Goal: Task Accomplishment & Management: Manage account settings

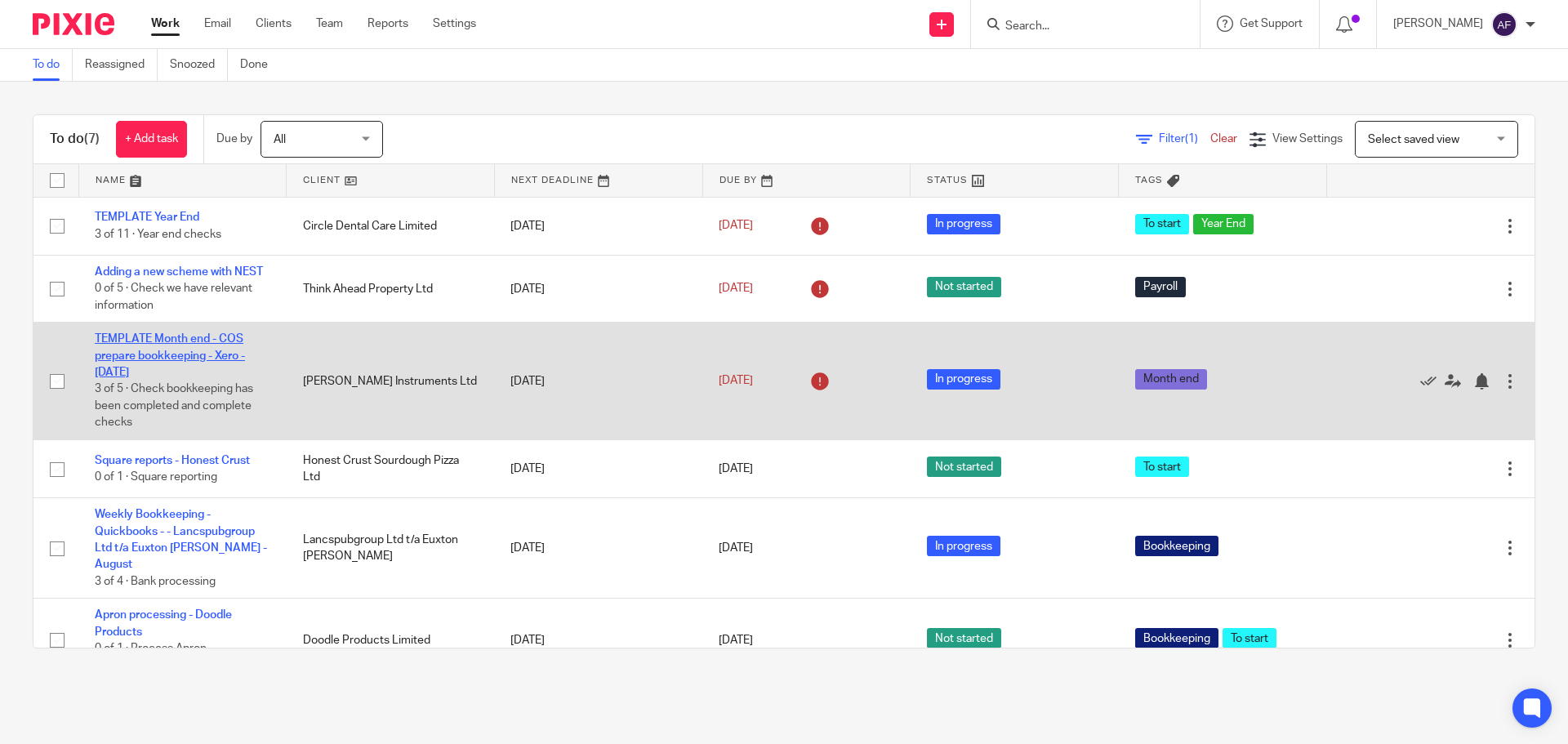
click at [187, 360] on link "TEMPLATE Month end - COS prepare bookkeeping - Xero - [DATE]" at bounding box center [170, 356] width 150 height 45
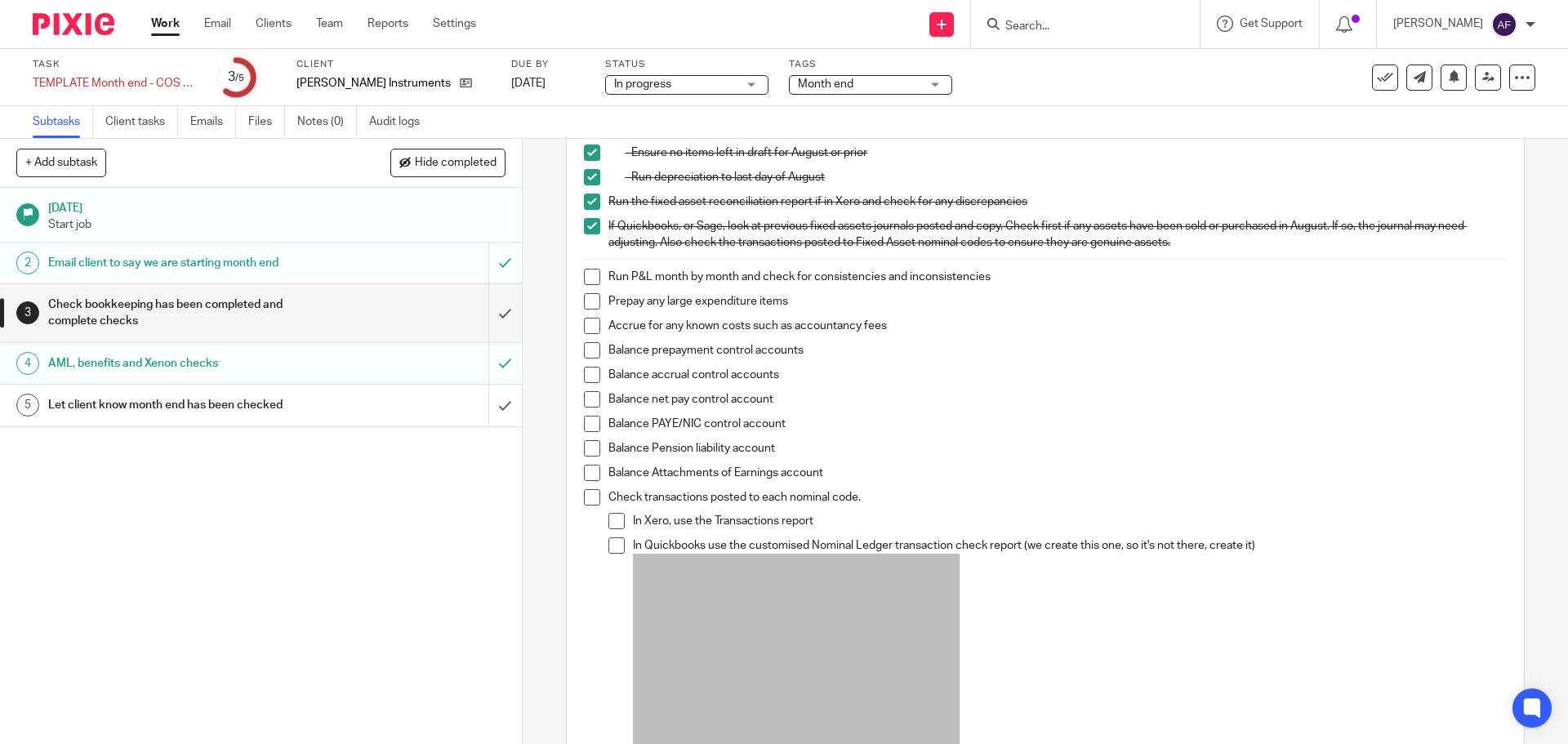
scroll to position [409, 0]
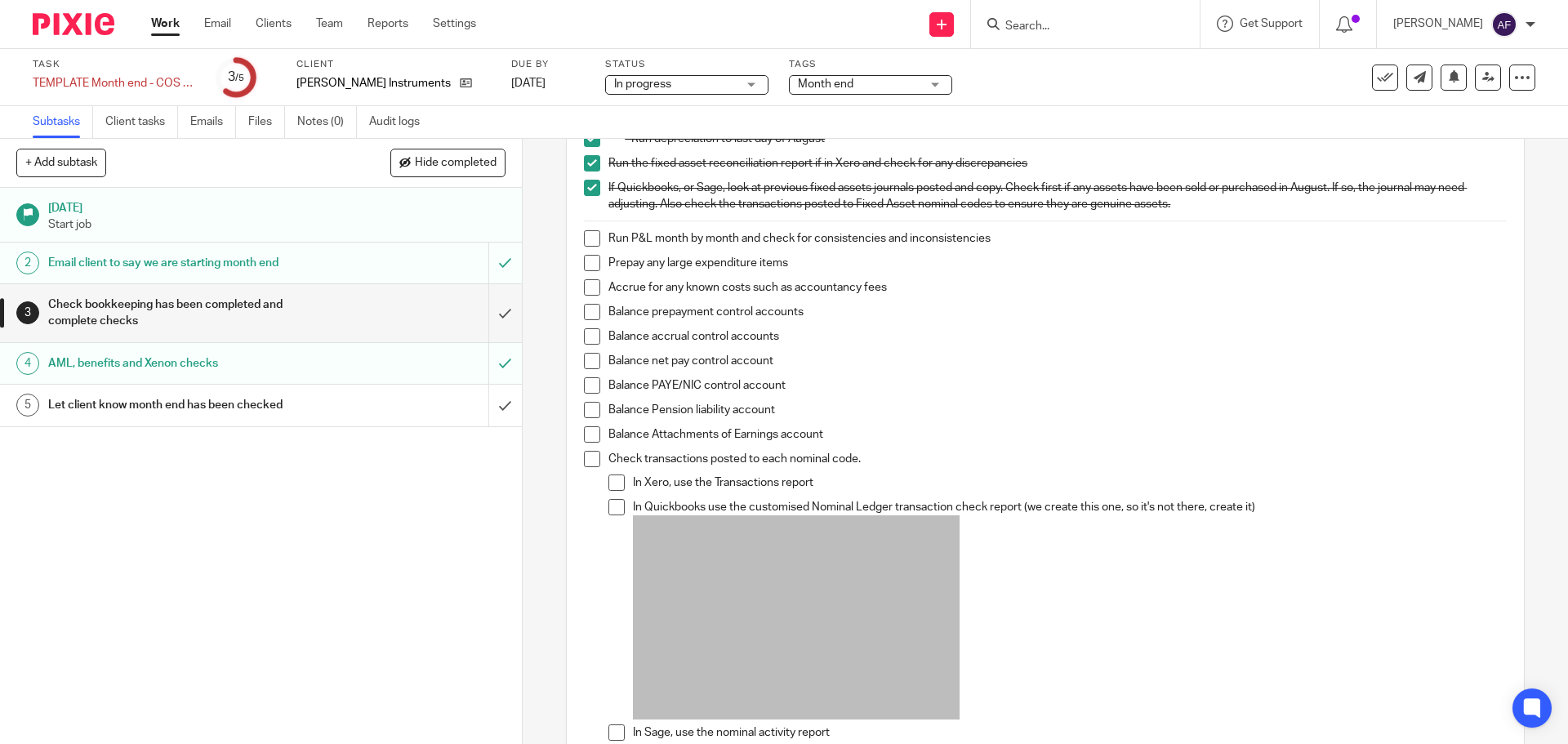
click at [618, 481] on span at bounding box center [617, 483] width 16 height 16
click at [587, 459] on span at bounding box center [592, 459] width 16 height 16
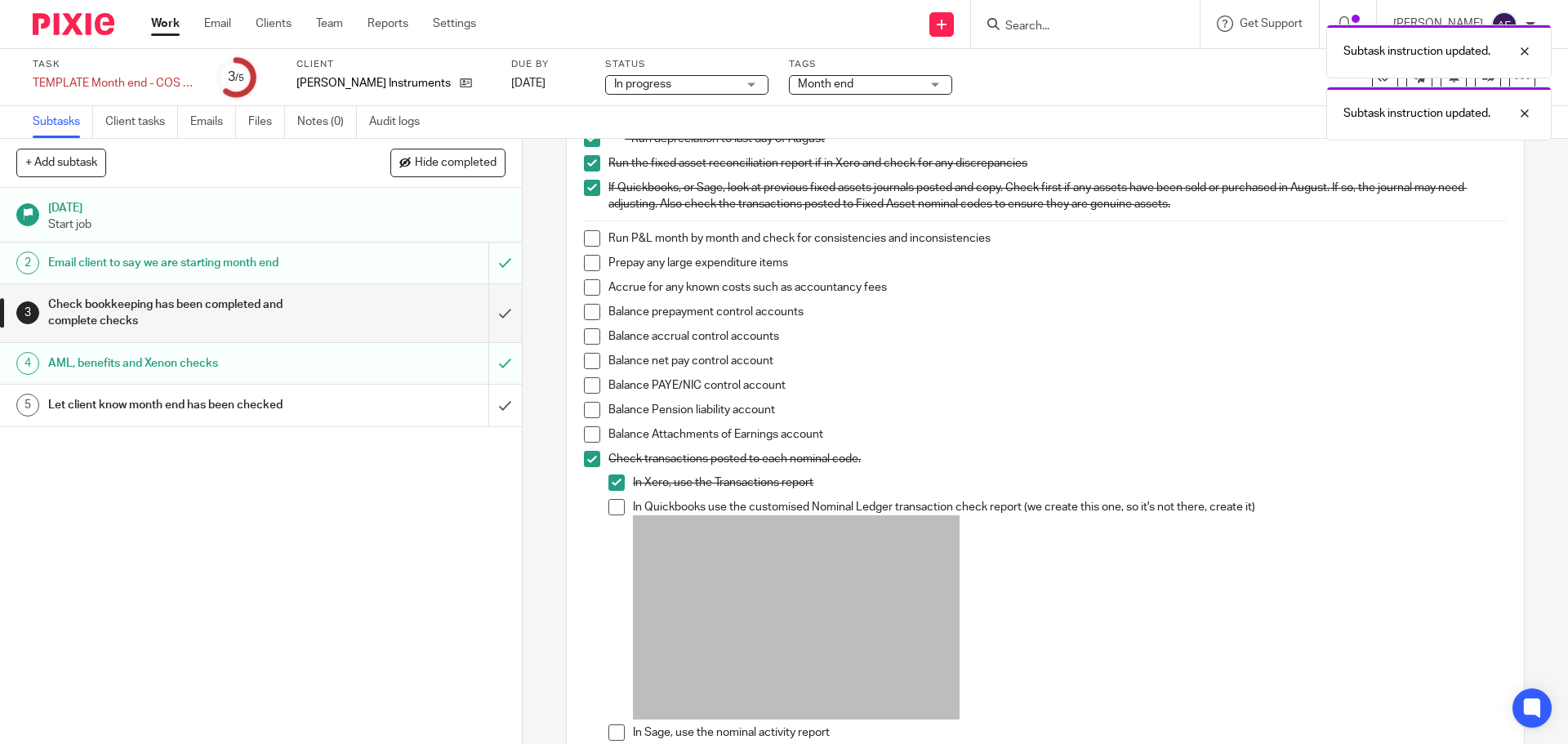
click at [614, 506] on span at bounding box center [617, 507] width 16 height 16
click at [589, 439] on span at bounding box center [592, 434] width 16 height 16
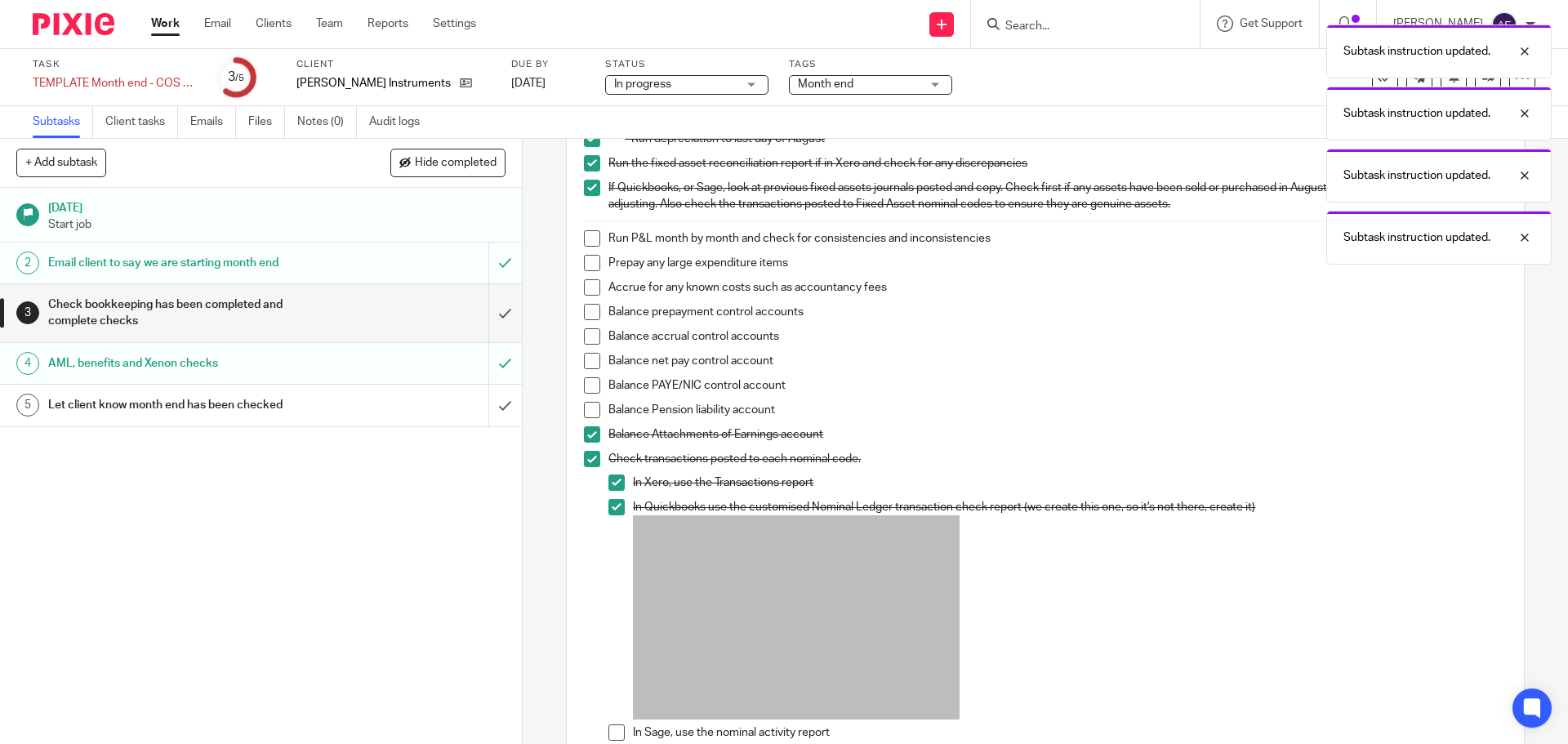
click at [585, 414] on span at bounding box center [592, 410] width 16 height 16
click at [589, 433] on span at bounding box center [592, 434] width 16 height 16
click at [588, 407] on span at bounding box center [592, 410] width 16 height 16
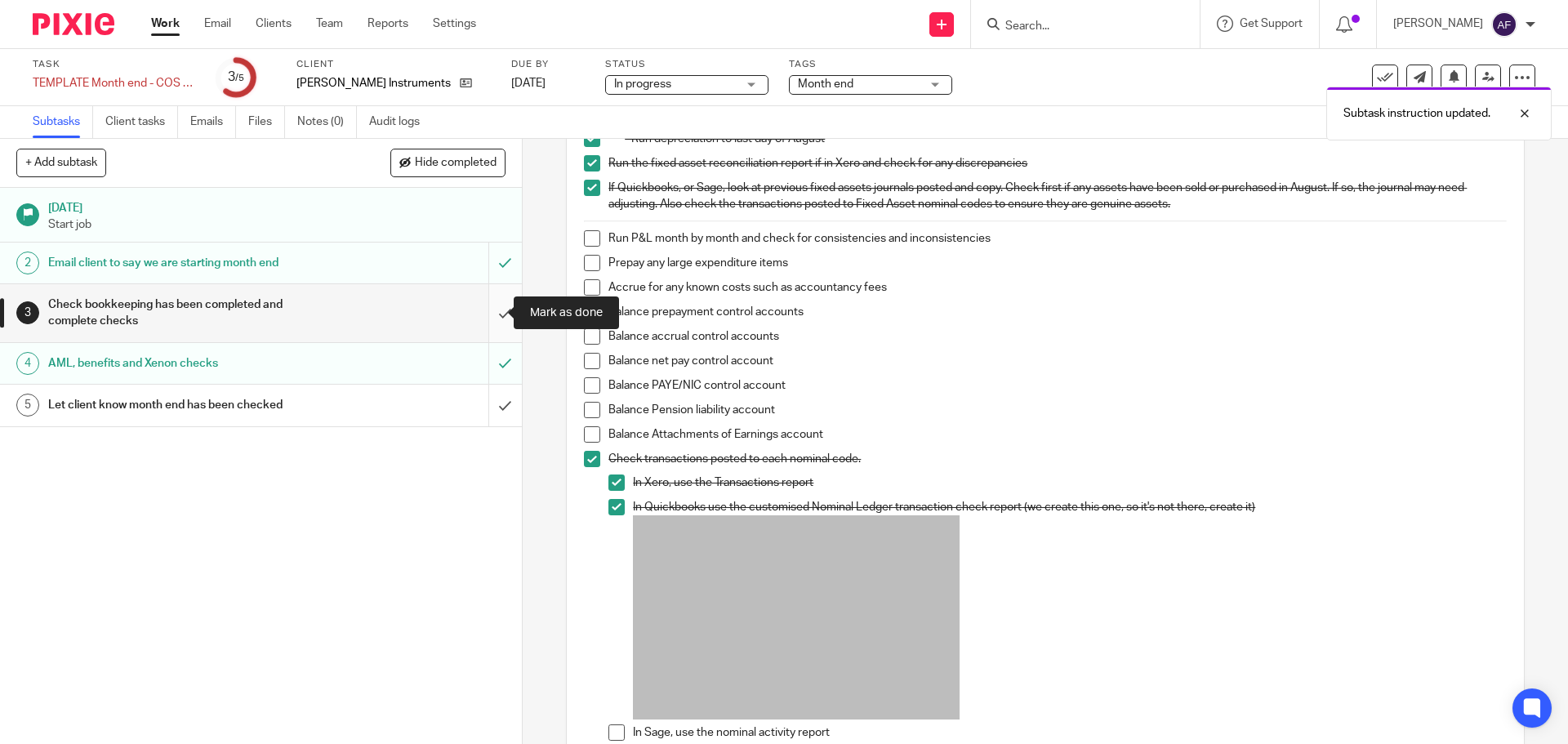
click at [502, 313] on input "submit" at bounding box center [260, 312] width 521 height 58
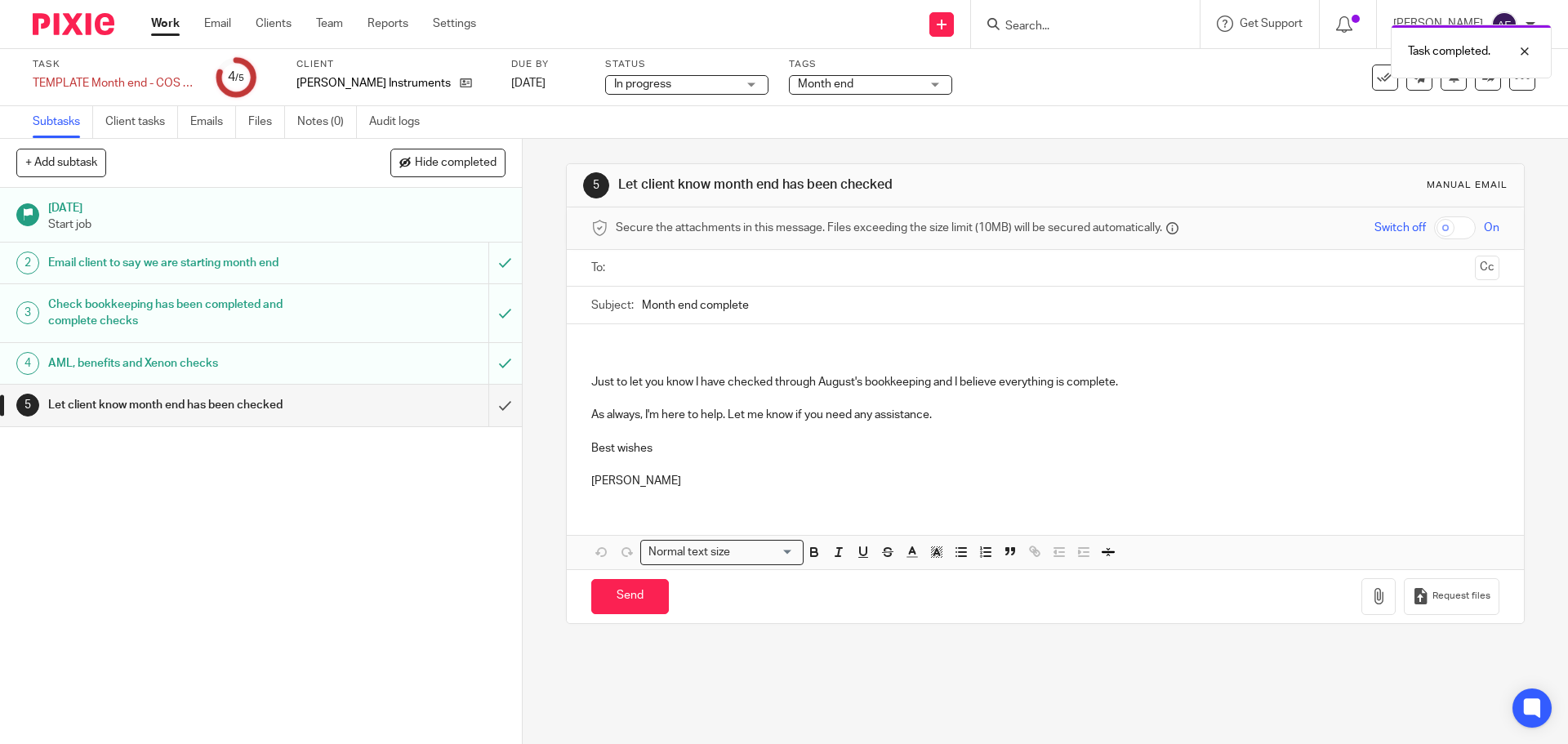
click at [398, 313] on div "Check bookkeeping has been completed and complete checks" at bounding box center [260, 312] width 424 height 41
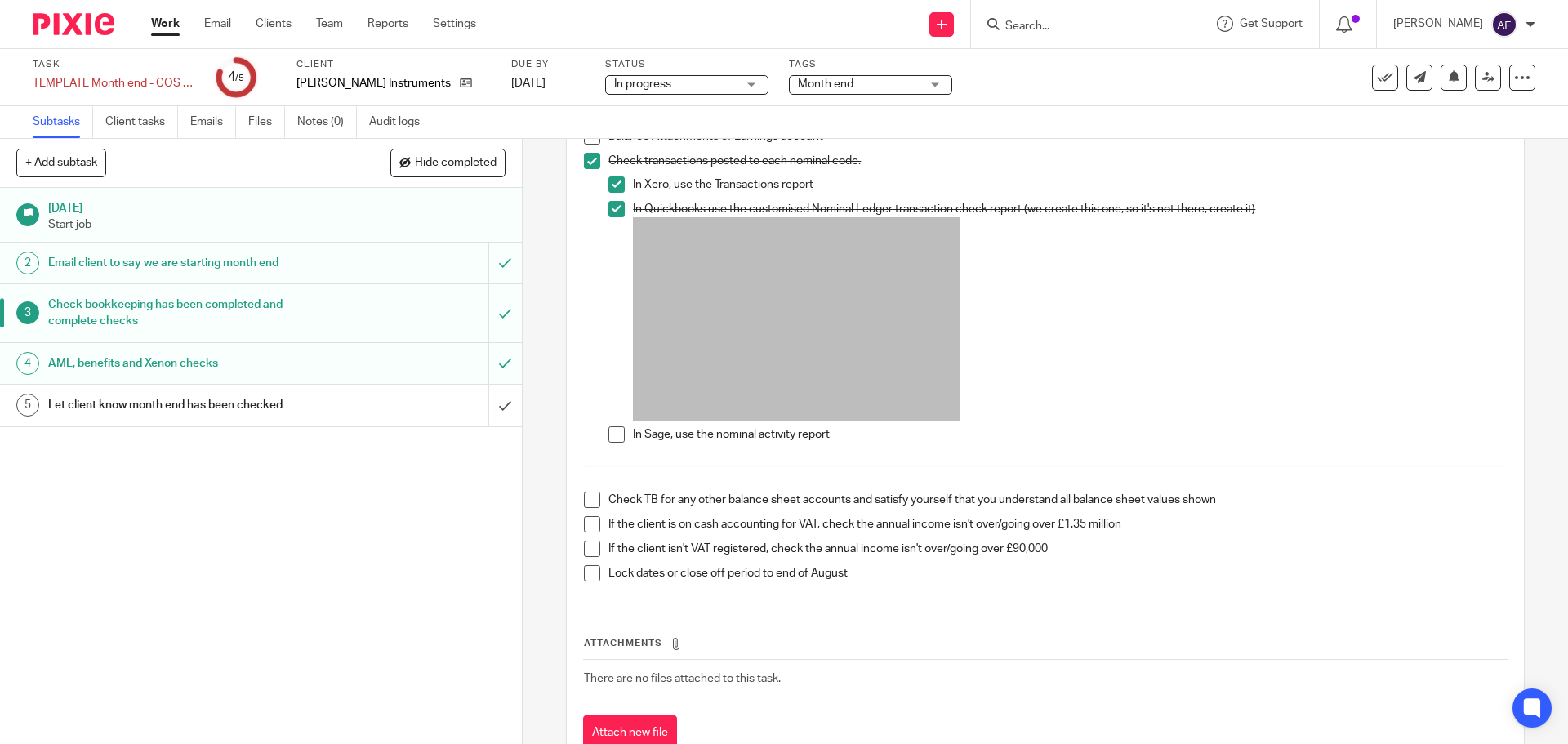
scroll to position [735, 0]
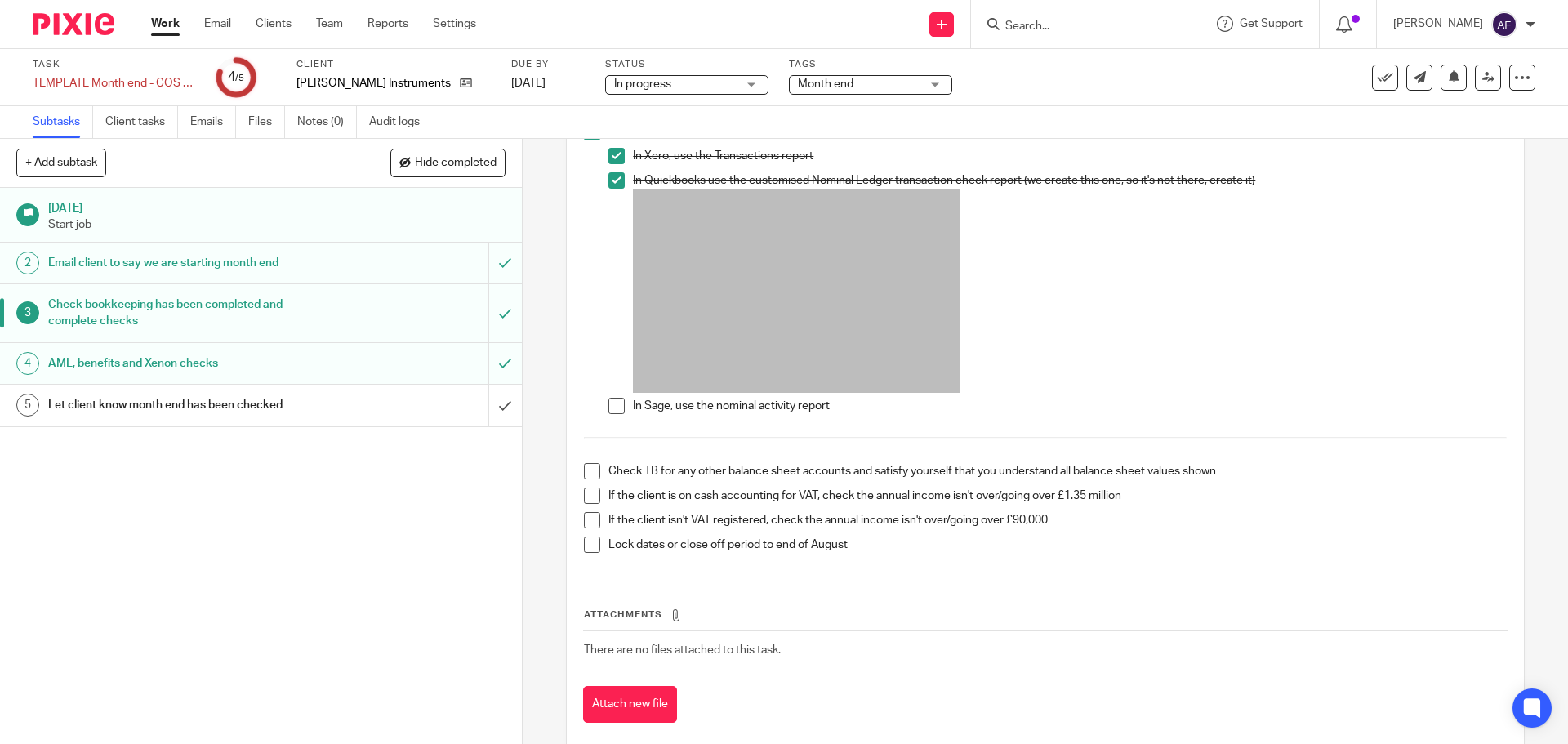
click at [597, 476] on li "Check TB for any other balance sheet accounts and satisfy yourself that you und…" at bounding box center [1045, 475] width 922 height 25
click at [589, 474] on span at bounding box center [592, 471] width 16 height 16
click at [897, 540] on p "Lock dates or close off period to end of August" at bounding box center [1057, 544] width 897 height 16
click at [833, 518] on p "If the client isn't VAT registered, check the annual income isn't over/going ov…" at bounding box center [1057, 520] width 897 height 16
click at [360, 404] on div "Let client know month end has been checked" at bounding box center [260, 405] width 424 height 25
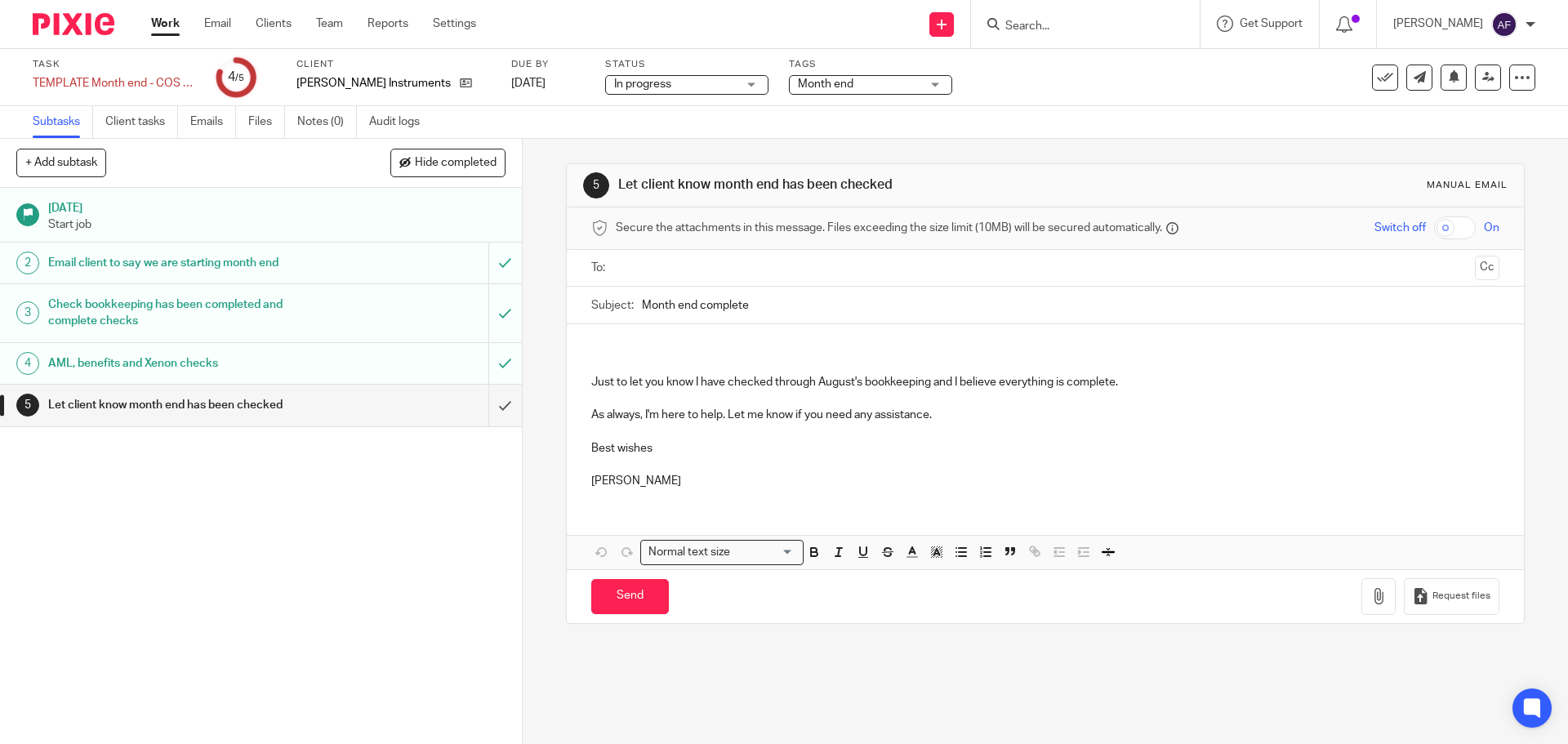
click at [369, 482] on div "31 Aug 2025 Start job 2 Email client to say we are starting month end 3 Check b…" at bounding box center [260, 465] width 521 height 556
click at [168, 23] on link "Work" at bounding box center [165, 24] width 28 height 16
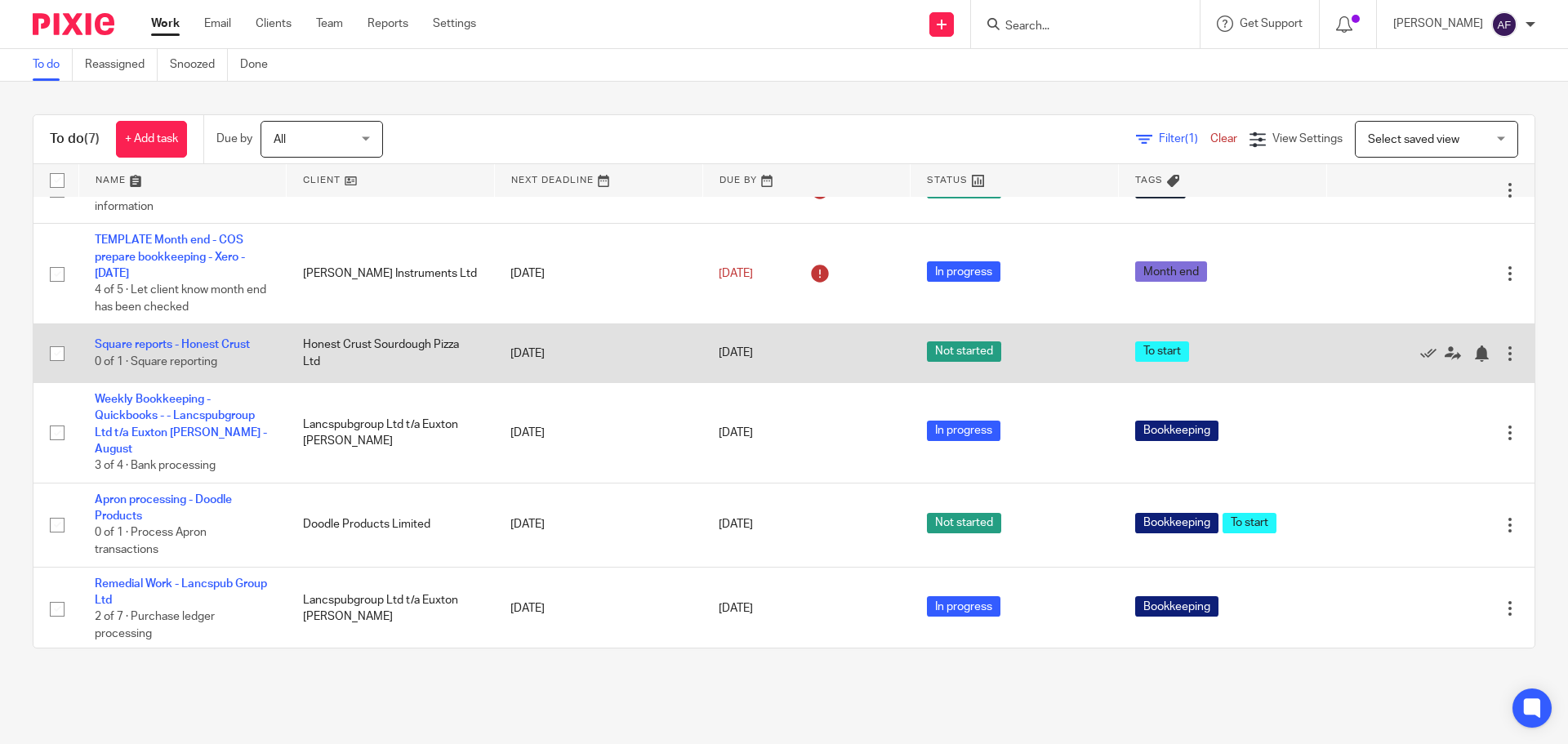
scroll to position [102, 0]
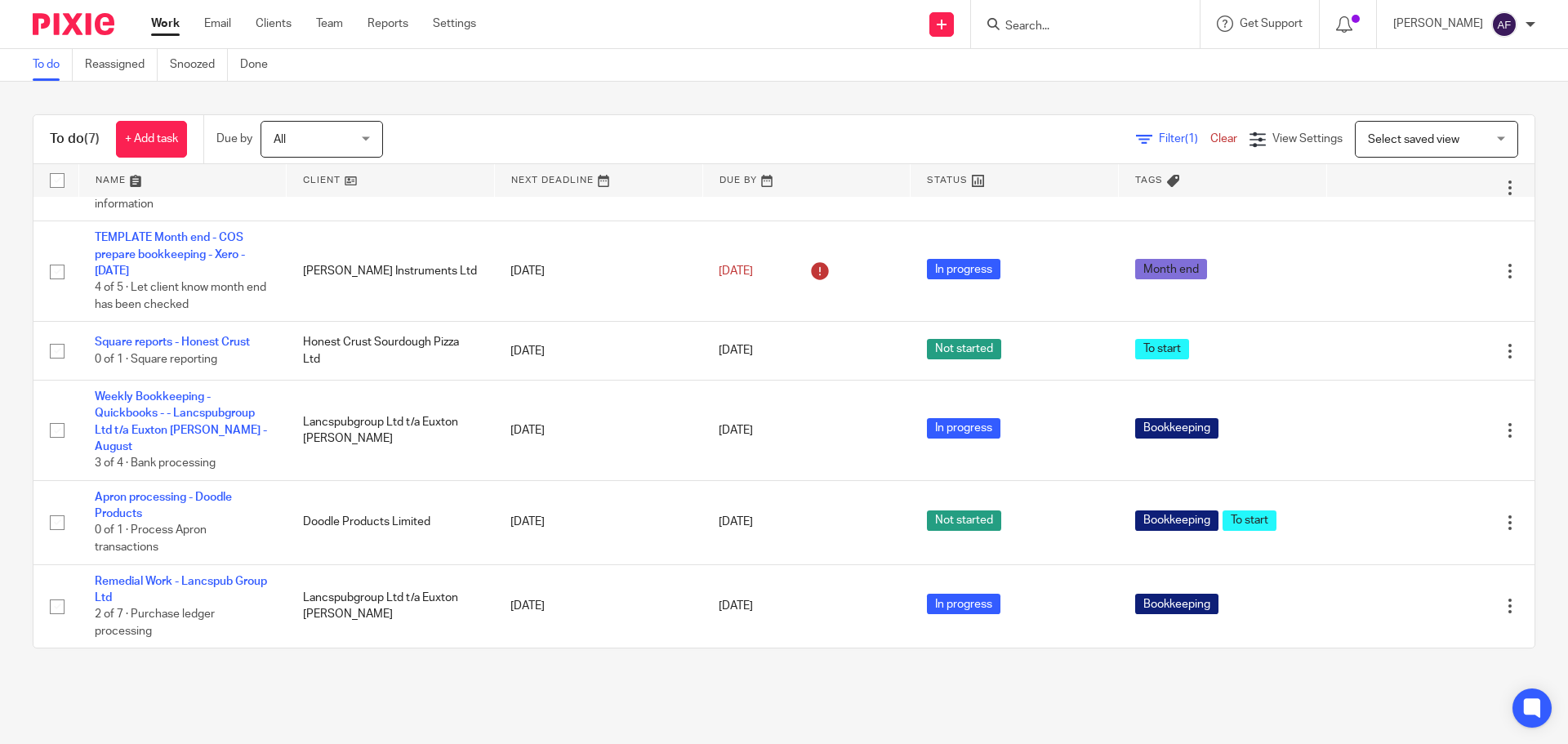
click at [369, 685] on main "To do Reassigned Snoozed Done To do (7) + Add task Due by All All [DATE] [DATE]…" at bounding box center [784, 372] width 1568 height 744
click at [367, 667] on div "To do (7) + Add task Due by All All [DATE] [DATE] This week Next week This mont…" at bounding box center [784, 381] width 1568 height 599
click at [698, 62] on div "To do Reassigned Snoozed Done" at bounding box center [784, 65] width 1568 height 33
click at [458, 679] on div "To do (7) + Add task Due by All All [DATE] [DATE] This week Next week This mont…" at bounding box center [784, 381] width 1568 height 599
click at [629, 55] on div "To do Reassigned Snoozed Done" at bounding box center [784, 65] width 1568 height 33
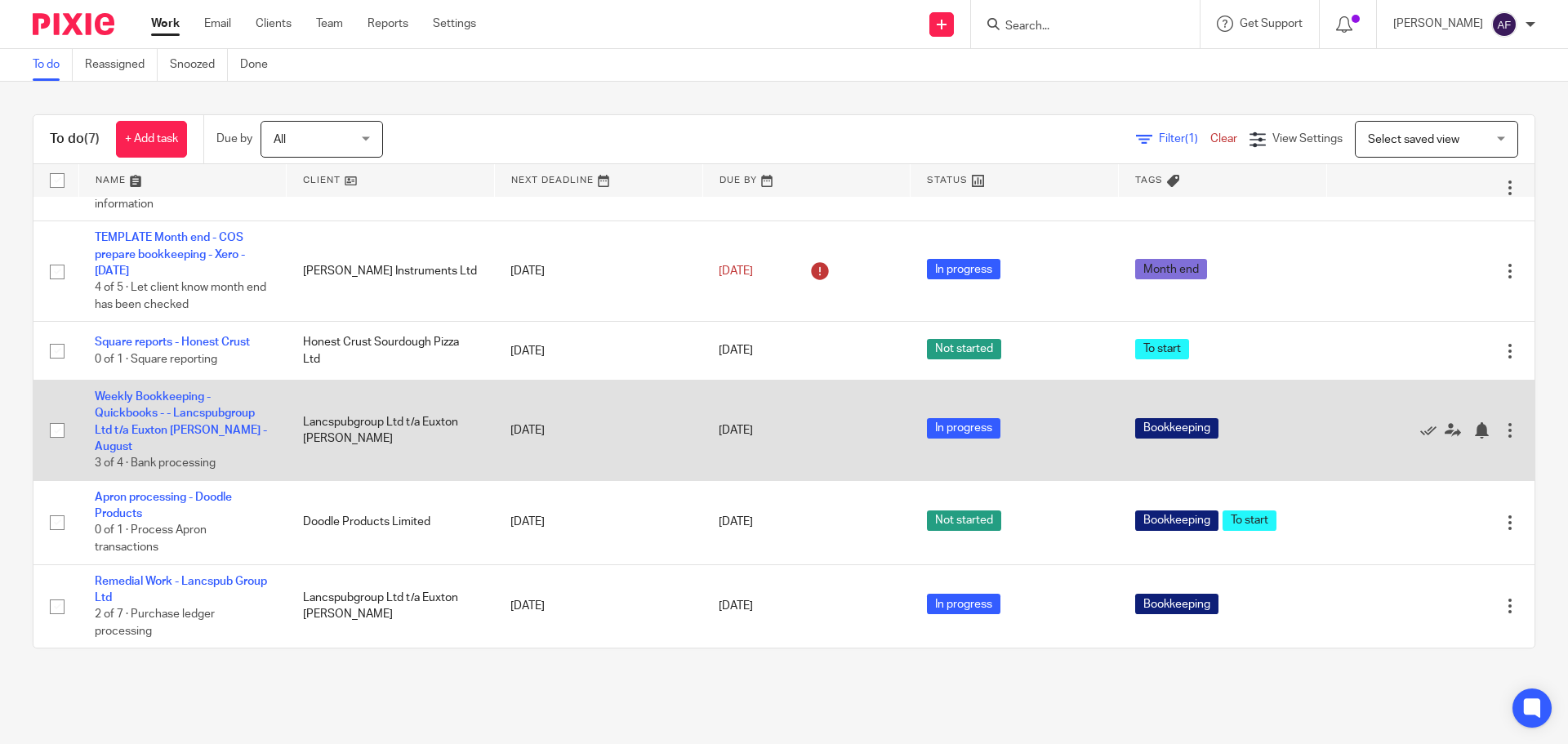
click at [174, 439] on td "Weekly Bookkeeping - Quickbooks - - Lancspubgroup Ltd t/a Euxton Mills - August…" at bounding box center [182, 430] width 208 height 101
click at [172, 427] on link "Weekly Bookkeeping - Quickbooks - - Lancspubgroup Ltd t/a Euxton [PERSON_NAME] …" at bounding box center [181, 421] width 172 height 61
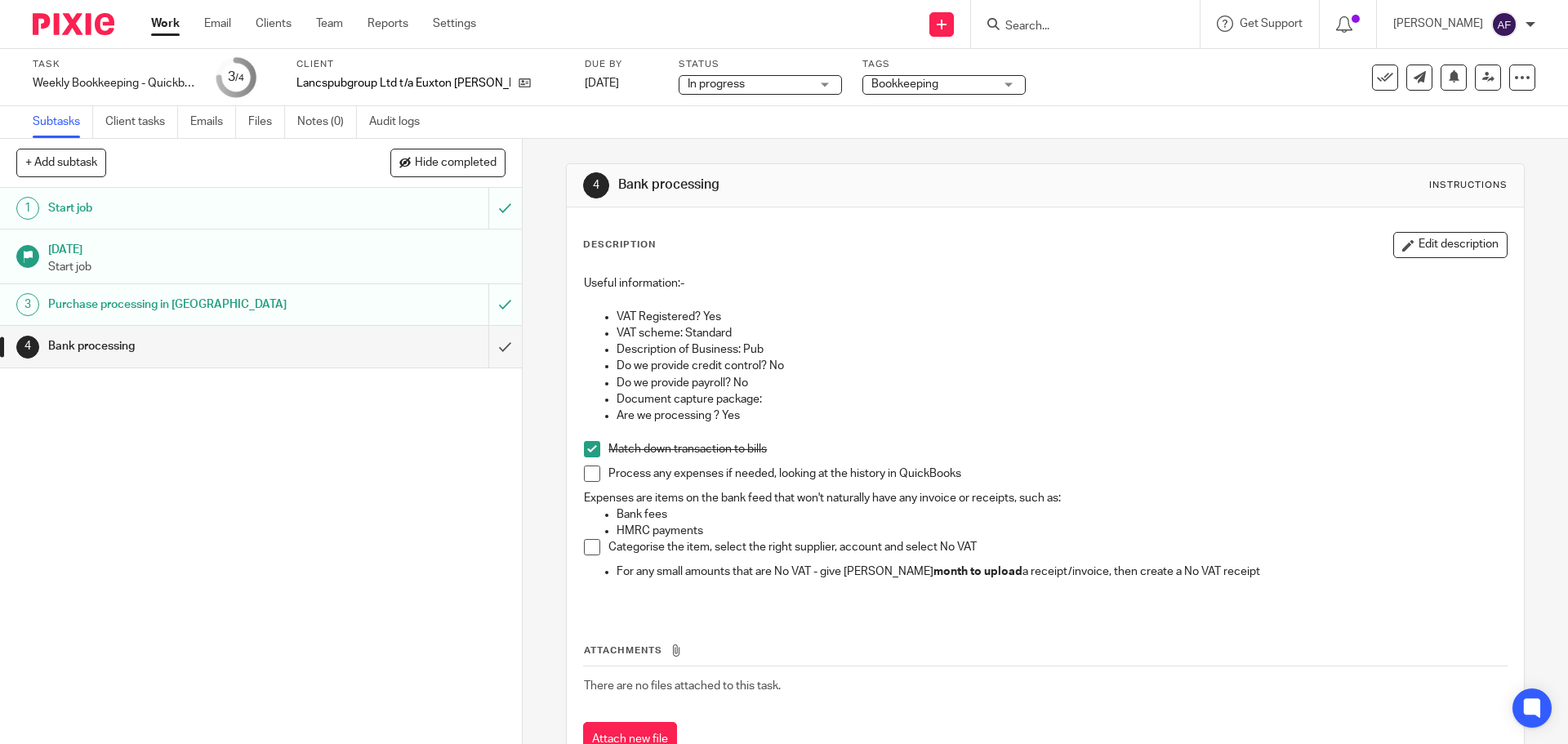
click at [1003, 300] on p at bounding box center [1045, 300] width 922 height 16
